Goal: Check status: Check status

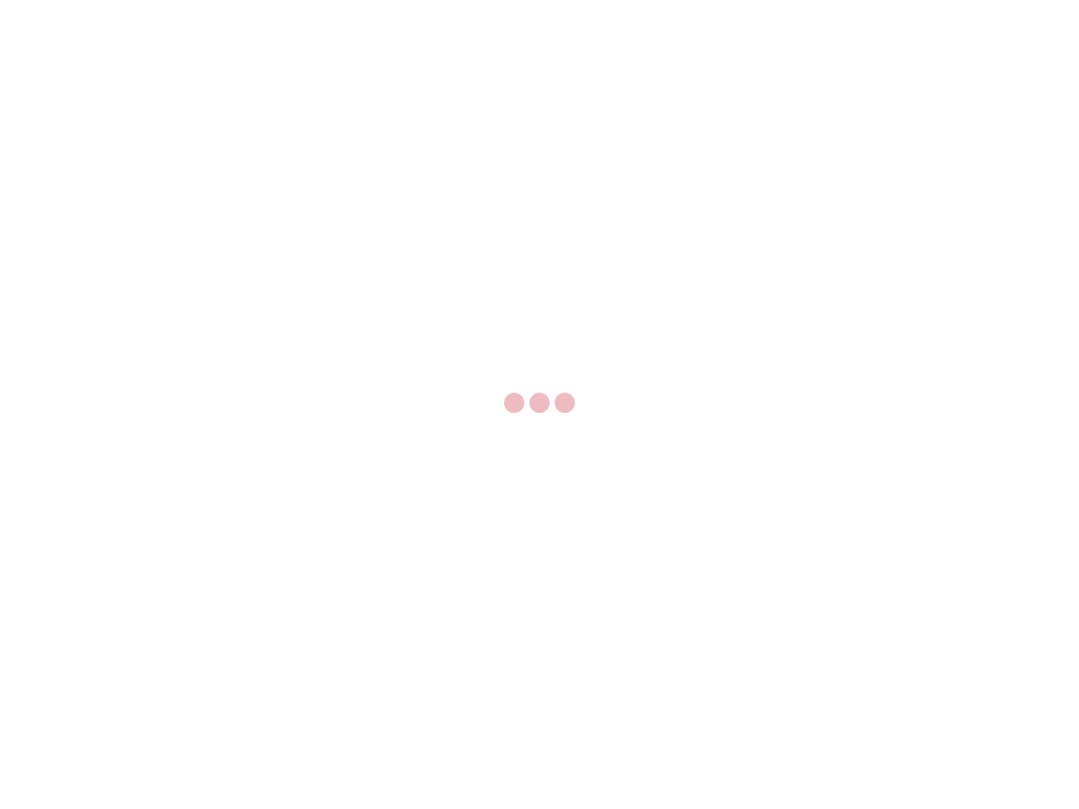
select select "US"
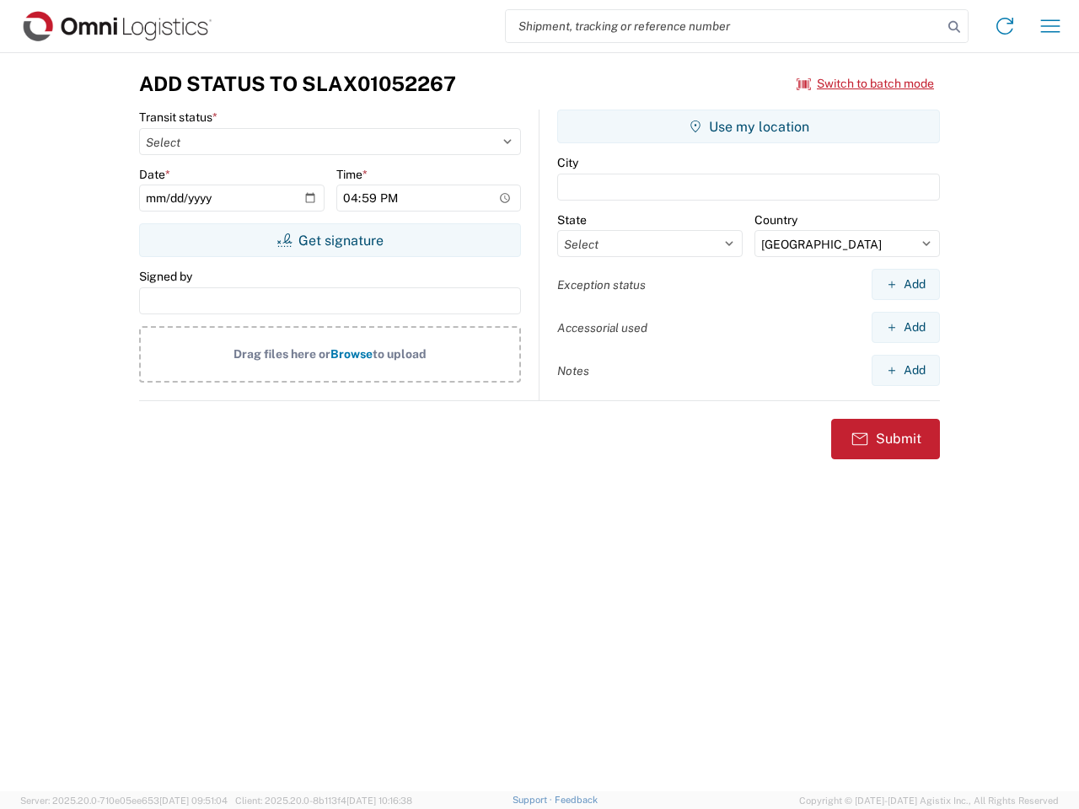
click at [724, 26] on input "search" at bounding box center [724, 26] width 437 height 32
click at [954, 27] on icon at bounding box center [954, 27] width 24 height 24
click at [1005, 26] on icon at bounding box center [1004, 26] width 27 height 27
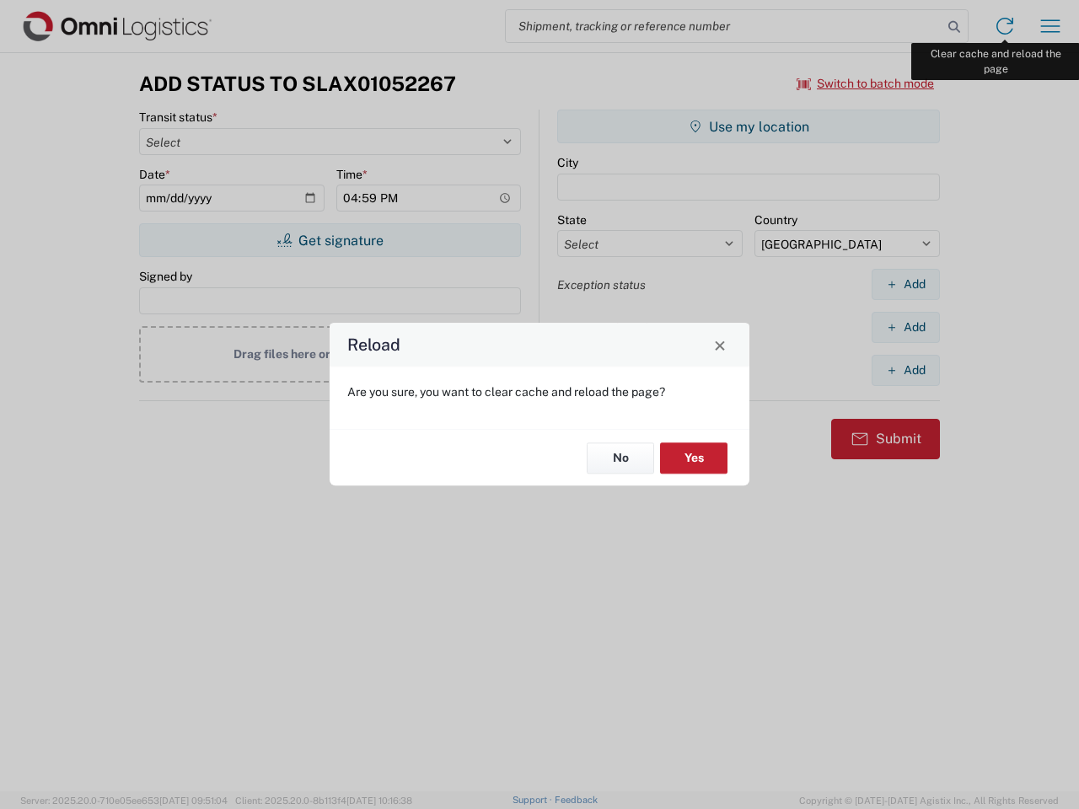
click at [1050, 26] on div "Reload Are you sure, you want to clear cache and reload the page? No Yes" at bounding box center [539, 404] width 1079 height 809
click at [866, 83] on div "Reload Are you sure, you want to clear cache and reload the page? No Yes" at bounding box center [539, 404] width 1079 height 809
click at [330, 240] on div "Reload Are you sure, you want to clear cache and reload the page? No Yes" at bounding box center [539, 404] width 1079 height 809
click at [749, 126] on div "Reload Are you sure, you want to clear cache and reload the page? No Yes" at bounding box center [539, 404] width 1079 height 809
click at [905, 284] on div "Reload Are you sure, you want to clear cache and reload the page? No Yes" at bounding box center [539, 404] width 1079 height 809
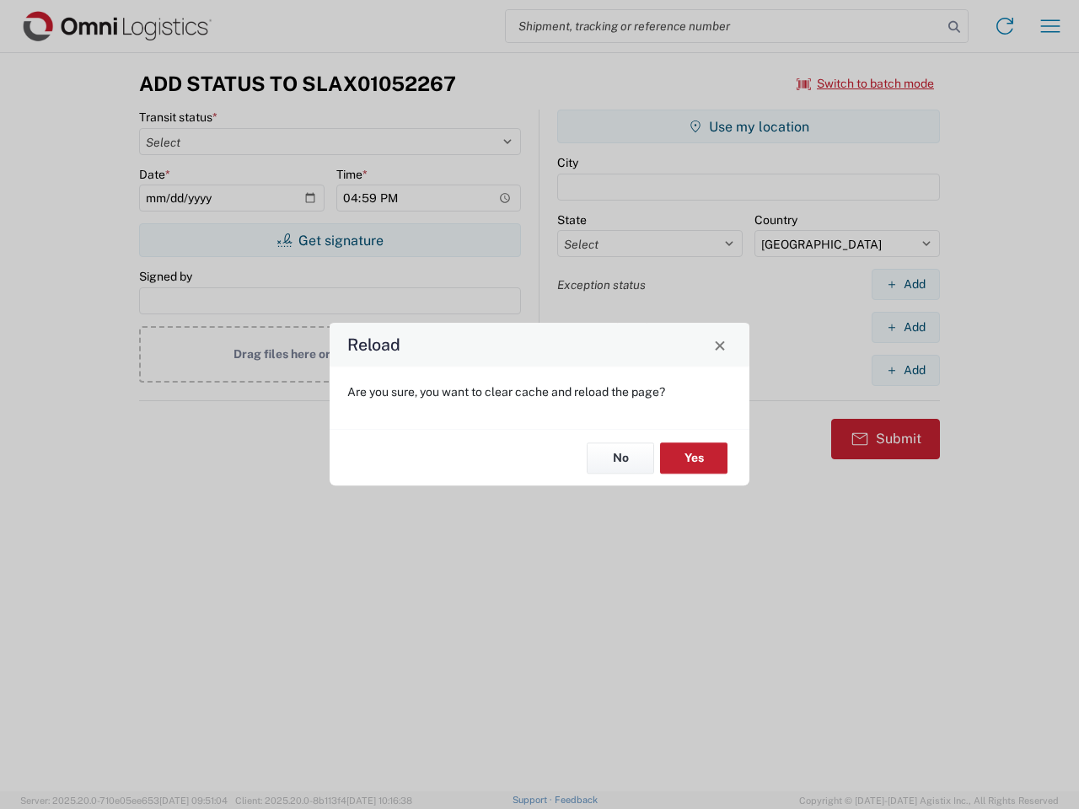
click at [905, 327] on div "Reload Are you sure, you want to clear cache and reload the page? No Yes" at bounding box center [539, 404] width 1079 height 809
click at [905, 370] on div "Reload Are you sure, you want to clear cache and reload the page? No Yes" at bounding box center [539, 404] width 1079 height 809
